Goal: Navigation & Orientation: Find specific page/section

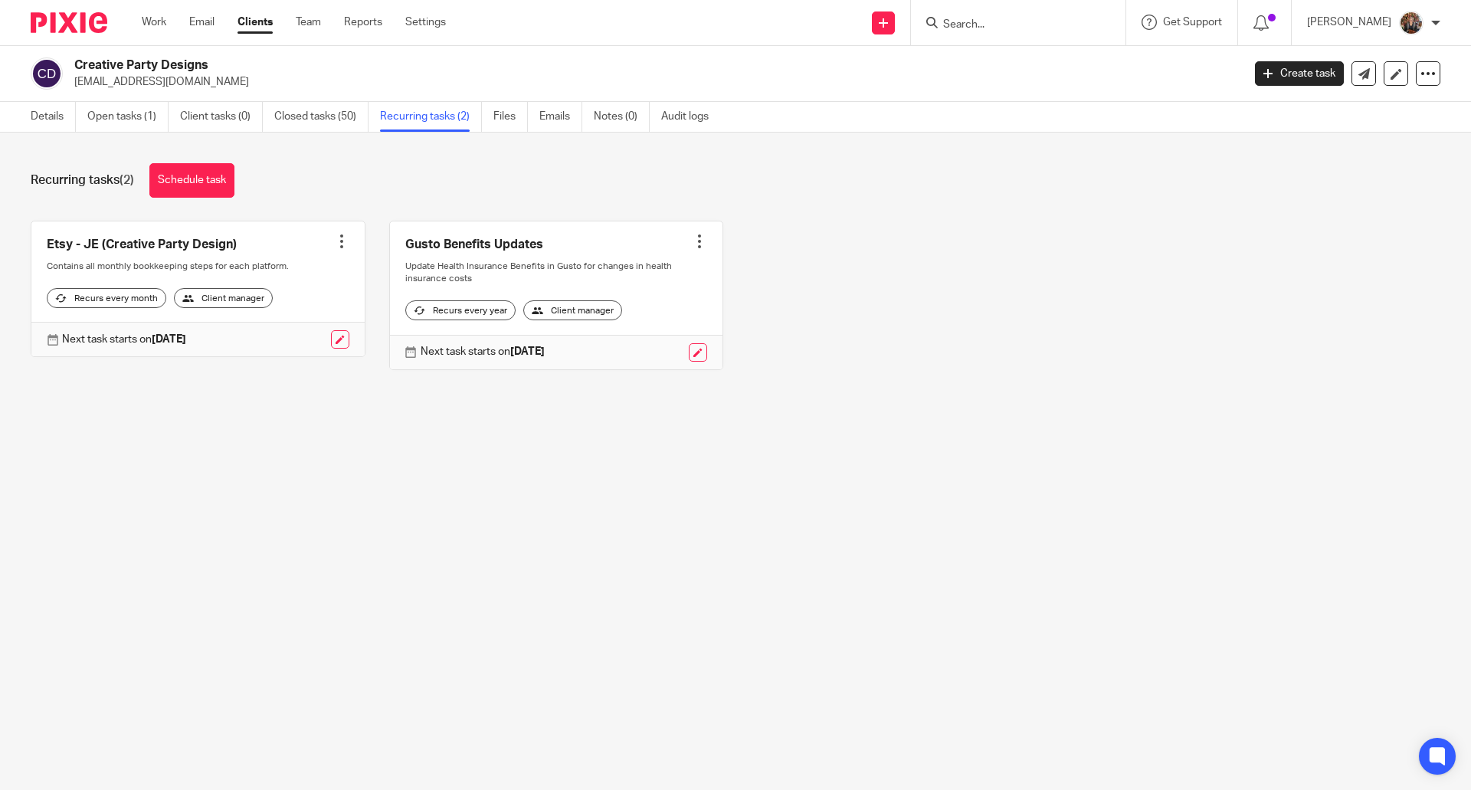
click at [254, 25] on link "Clients" at bounding box center [254, 22] width 35 height 15
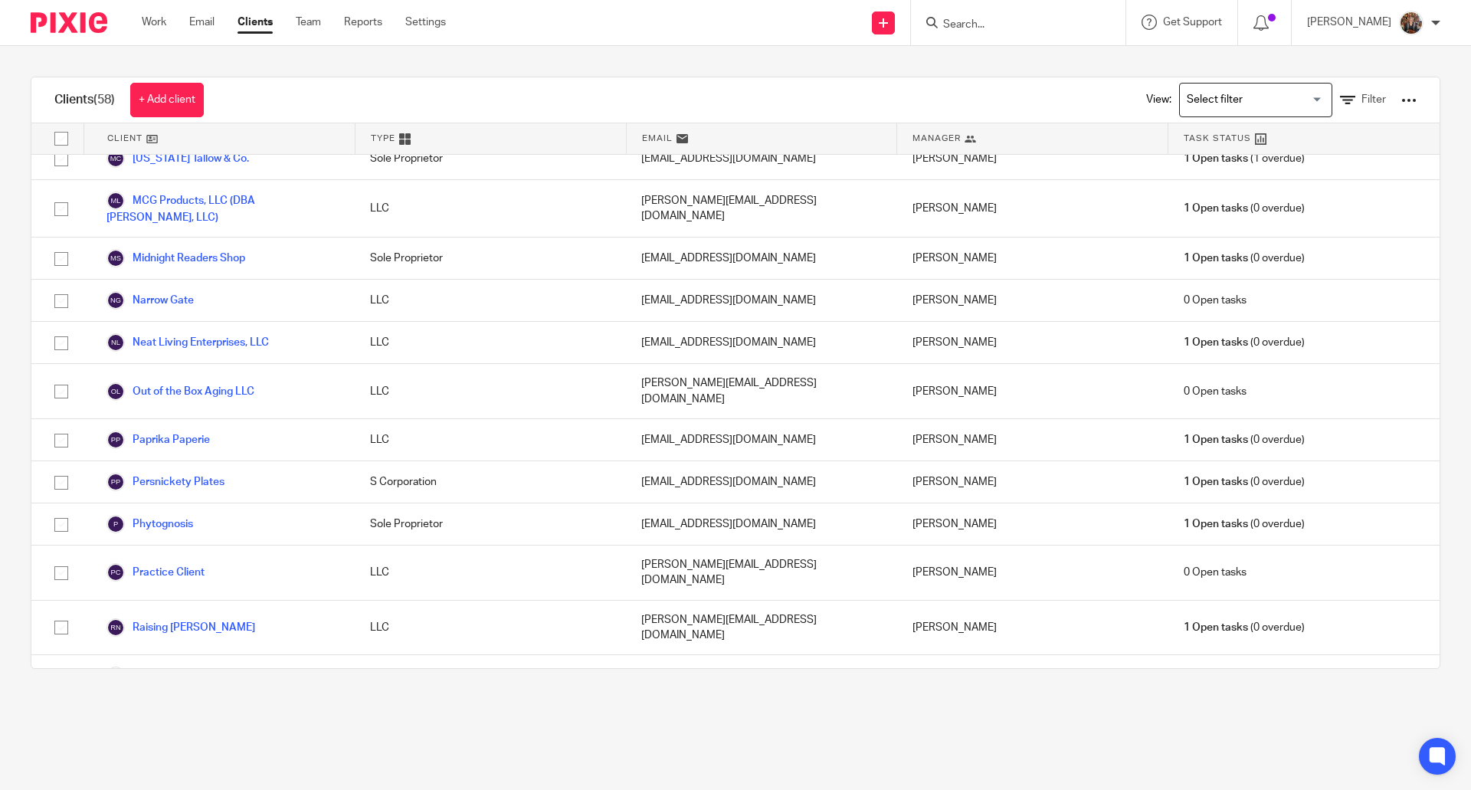
scroll to position [1065, 0]
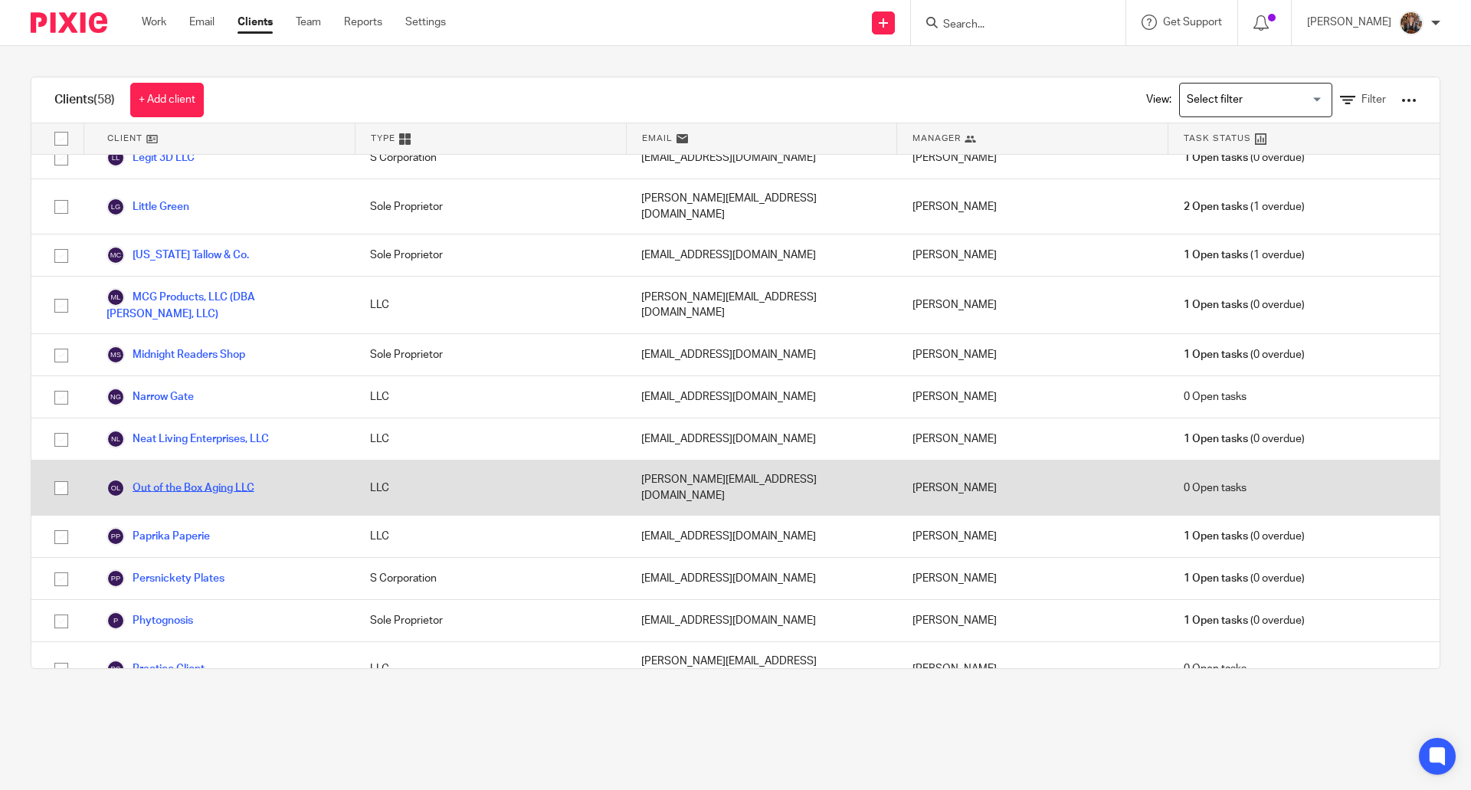
click at [204, 479] on link "Out of the Box Aging LLC" at bounding box center [180, 488] width 148 height 18
